Goal: Information Seeking & Learning: Learn about a topic

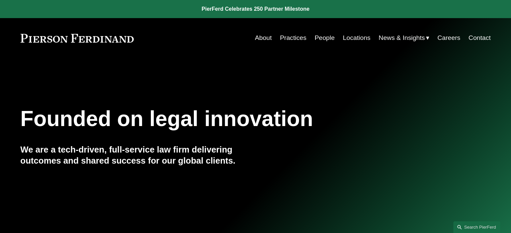
click at [0, 0] on span "News" at bounding box center [0, 0] width 0 height 0
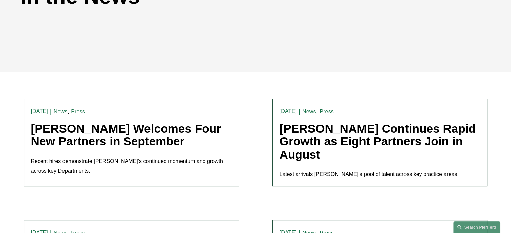
scroll to position [121, 0]
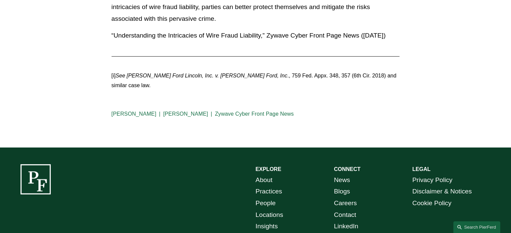
scroll to position [2023, 0]
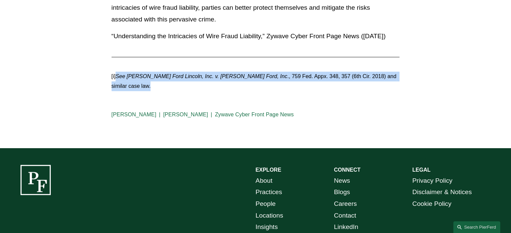
drag, startPoint x: 118, startPoint y: 77, endPoint x: 147, endPoint y: 84, distance: 30.2
click at [147, 84] on p "[i] See [PERSON_NAME] Ford Lincoln, Inc. v. [PERSON_NAME] Ford, Inc ., 759 Fed.…" at bounding box center [255, 81] width 288 height 19
